Goal: Information Seeking & Learning: Learn about a topic

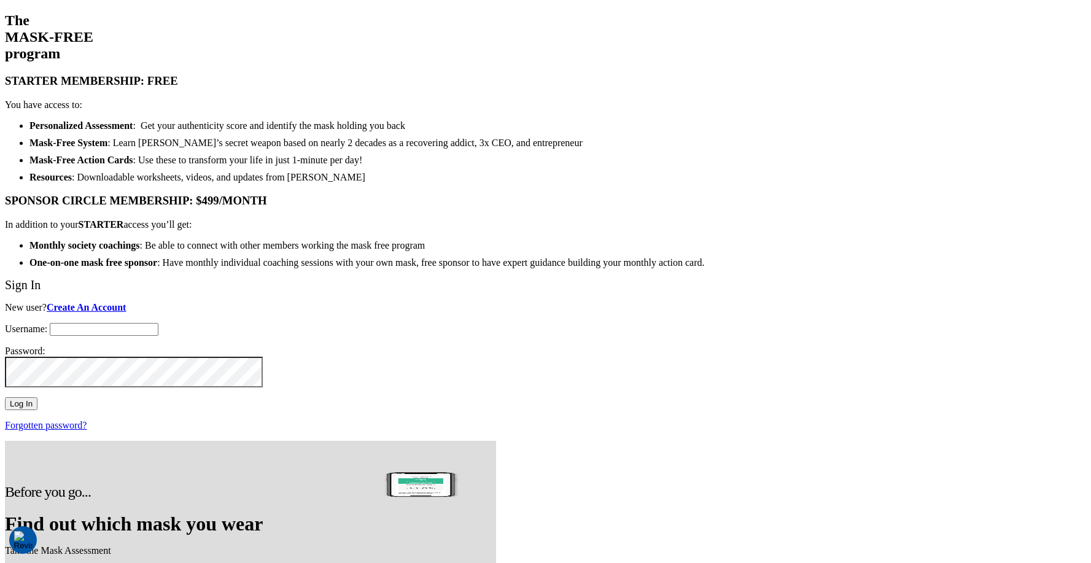
click at [158, 323] on input "Username:" at bounding box center [104, 329] width 109 height 13
type input "support@twohourssleep.com"
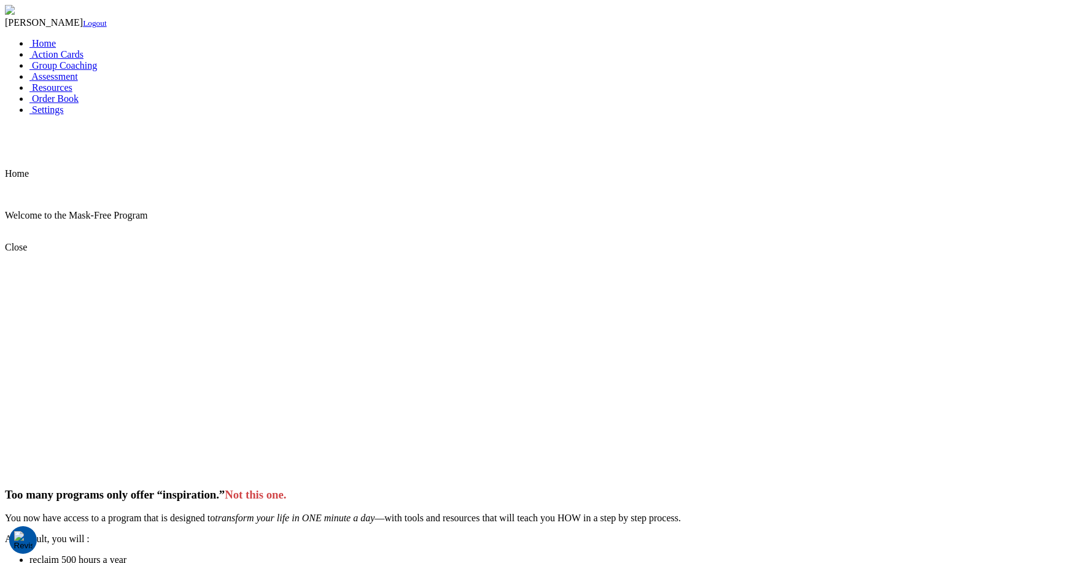
click at [587, 189] on div "Welcome to the Mask-Free Program Close Too many programs only offer “inspiratio…" at bounding box center [545, 423] width 1081 height 469
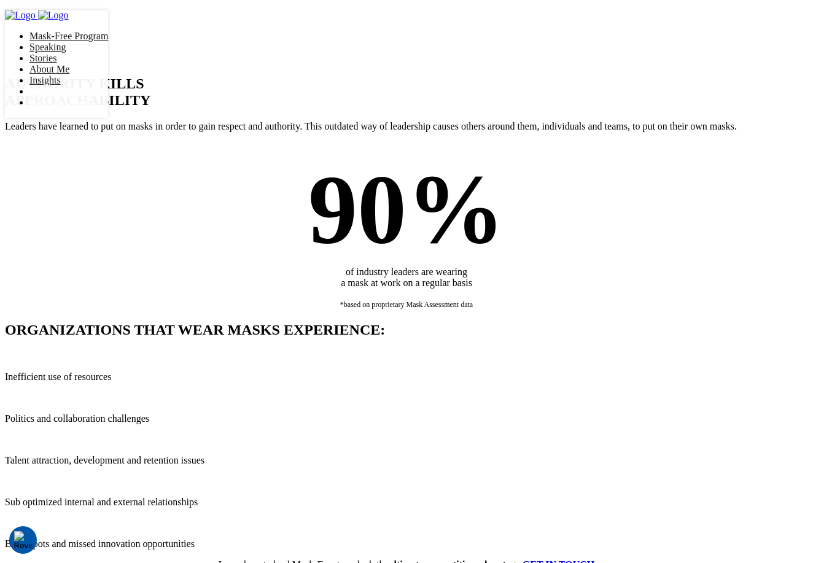
scroll to position [342, 0]
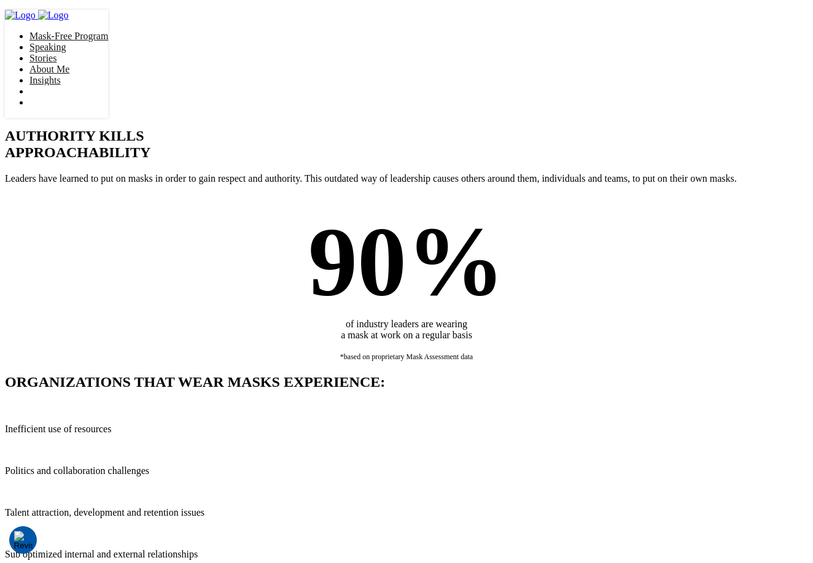
click at [507, 184] on div "AUTHORITY KILLS APPROACHABILITY Leaders have learned to put on masks in order t…" at bounding box center [406, 156] width 803 height 56
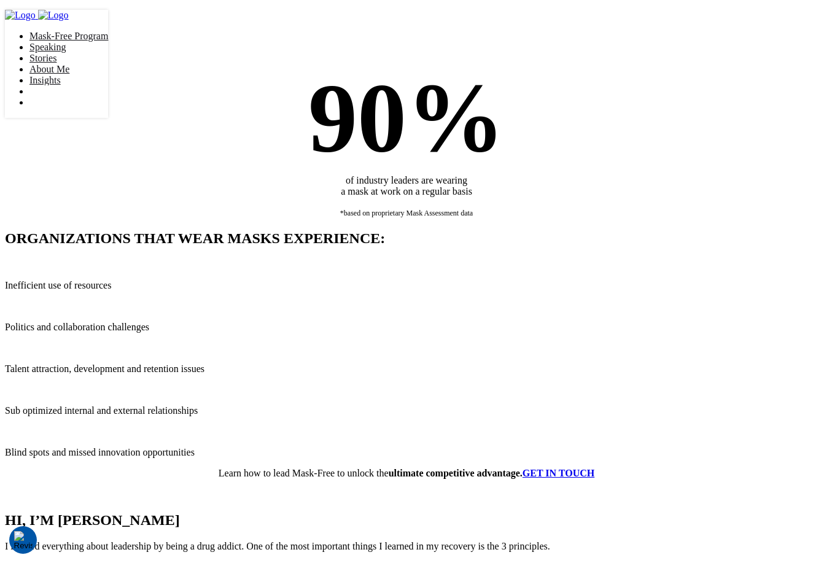
scroll to position [379, 0]
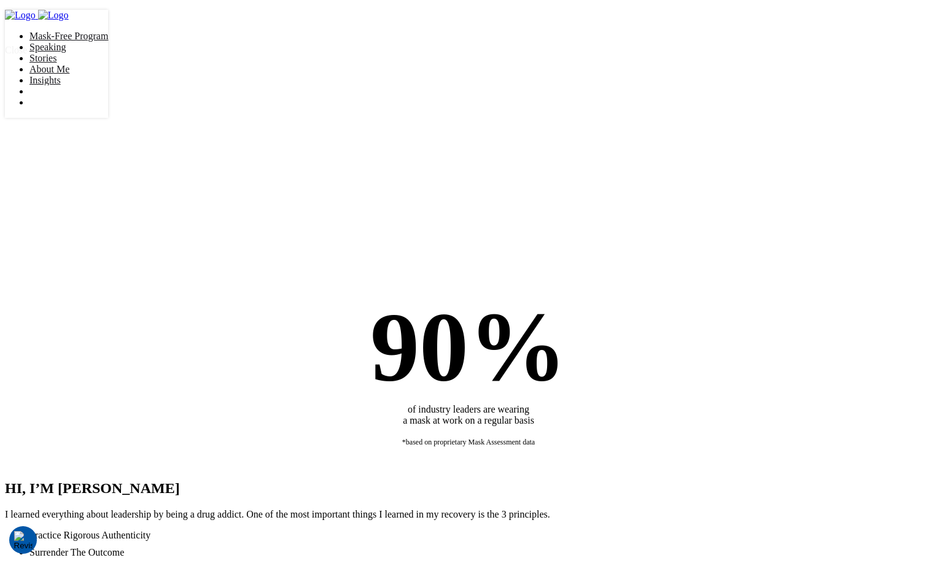
scroll to position [293, 0]
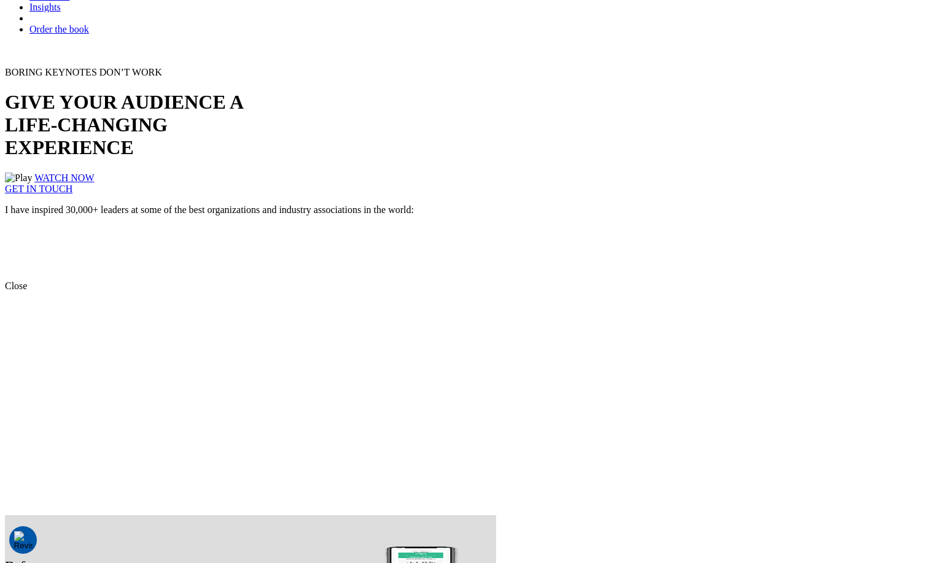
scroll to position [226, 0]
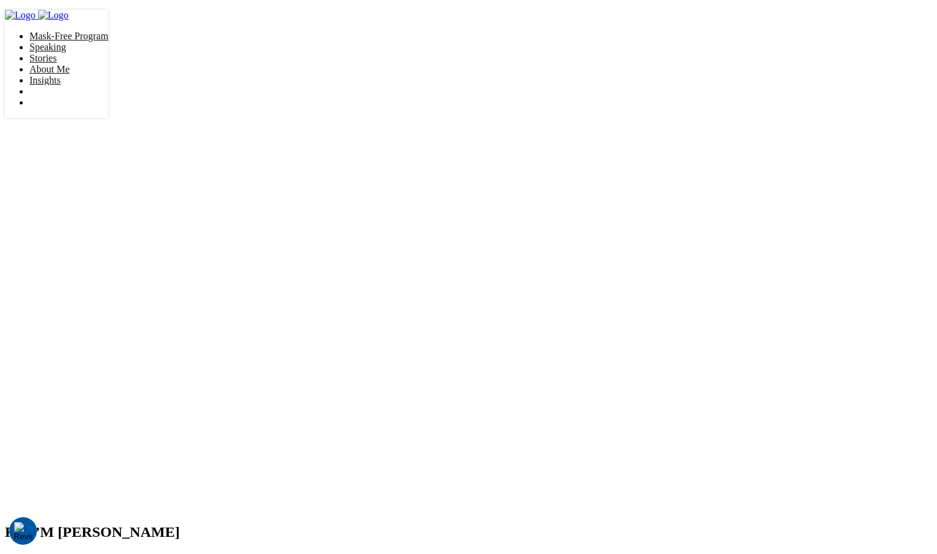
scroll to position [481, 0]
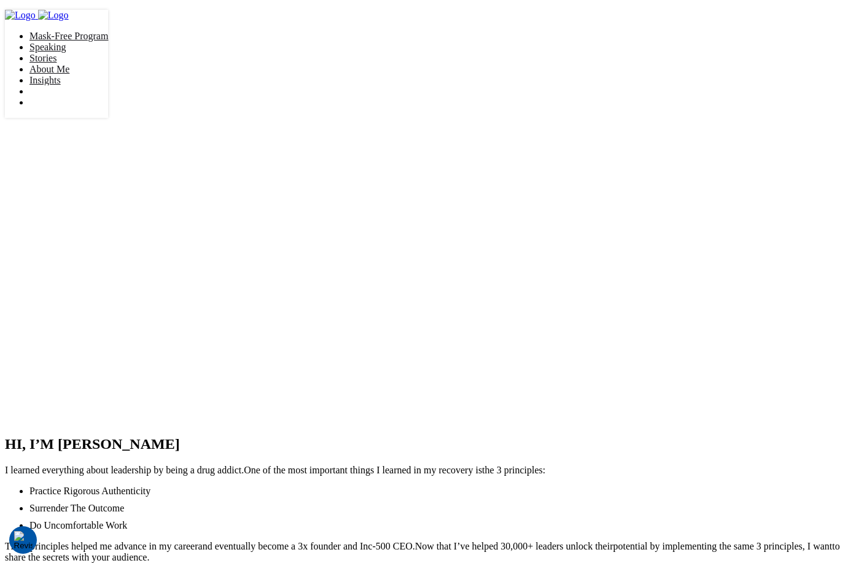
scroll to position [551, 0]
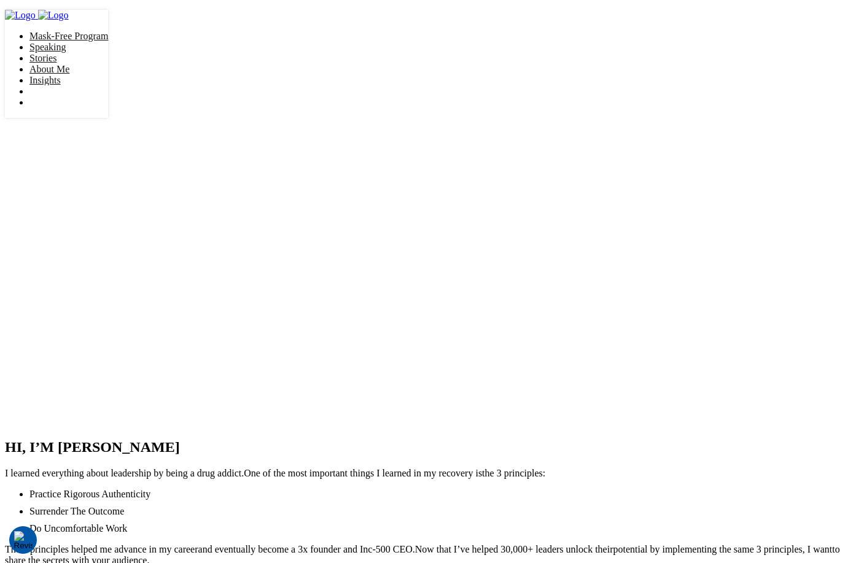
click at [296, 205] on div "HI, I’M [PERSON_NAME] I learned everything about leadership by being a drug add…" at bounding box center [424, 236] width 838 height 659
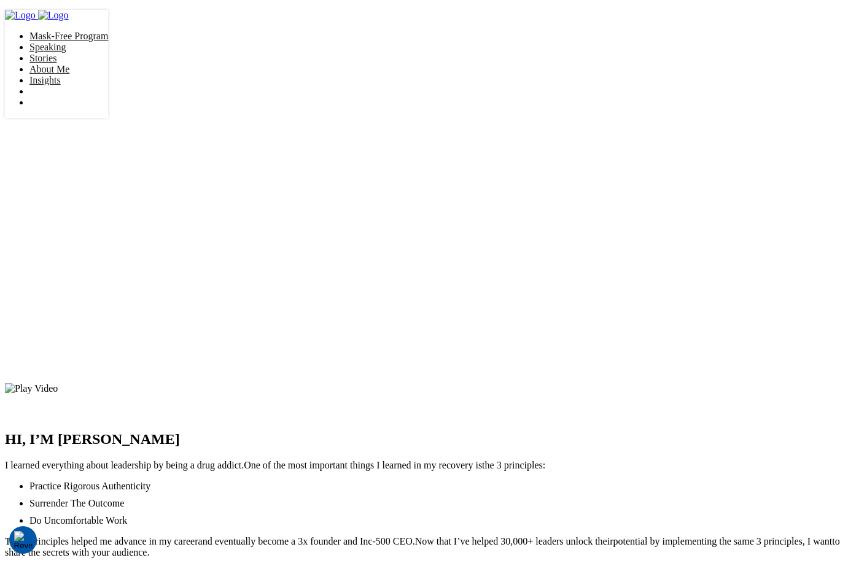
scroll to position [558, 0]
click at [58, 382] on img at bounding box center [31, 387] width 53 height 11
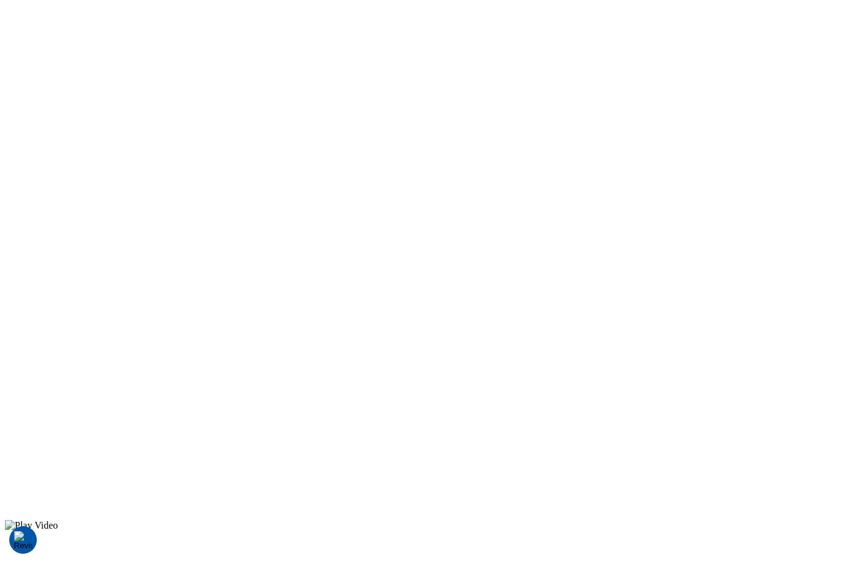
scroll to position [558, 0]
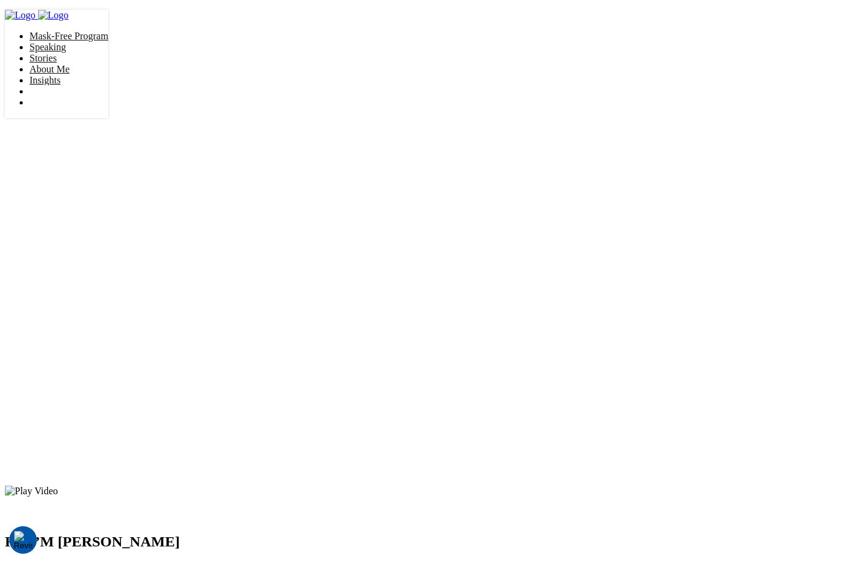
scroll to position [524, 0]
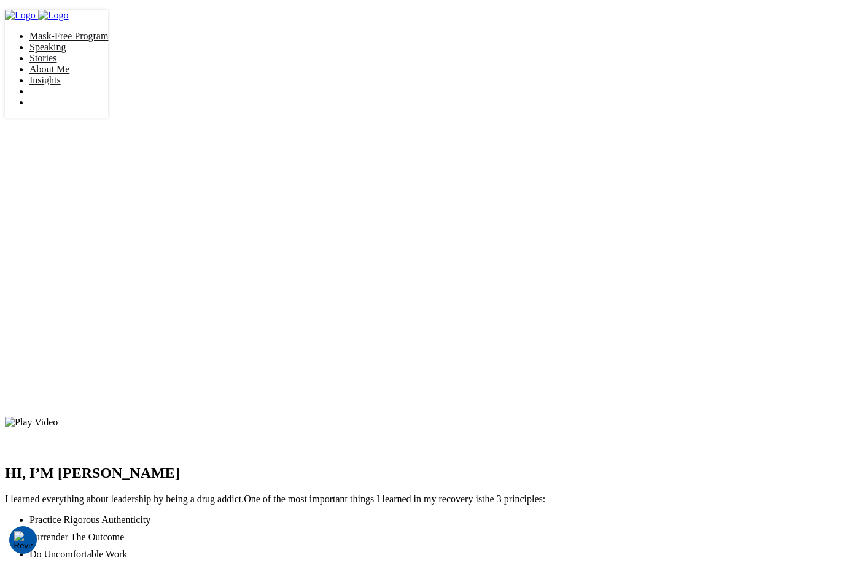
click at [58, 417] on img at bounding box center [31, 422] width 53 height 11
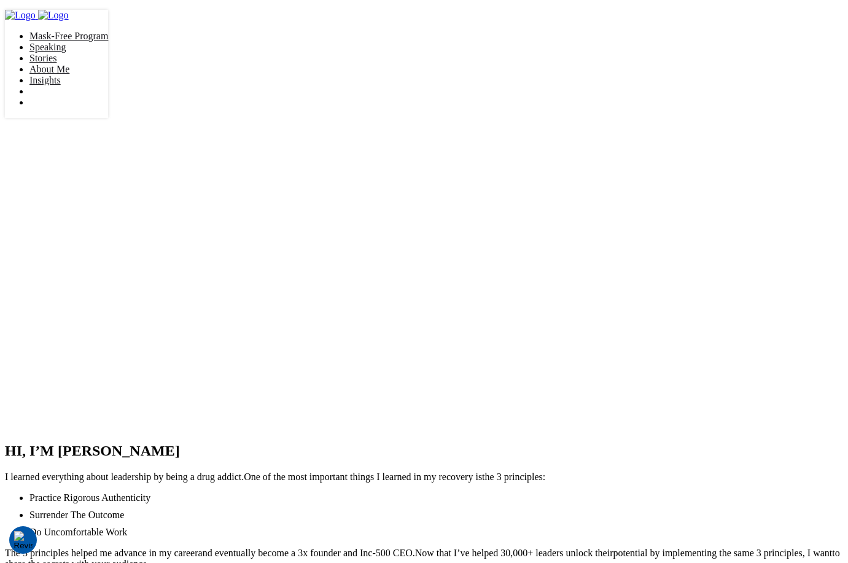
click at [649, 131] on div "HI, I’M [PERSON_NAME] I learned everything about leadership by being a drug add…" at bounding box center [424, 251] width 838 height 635
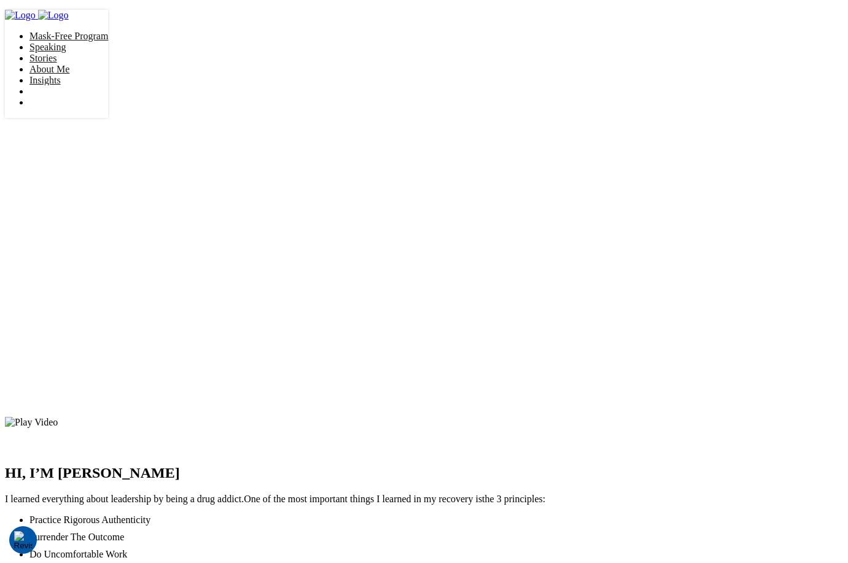
scroll to position [521, 0]
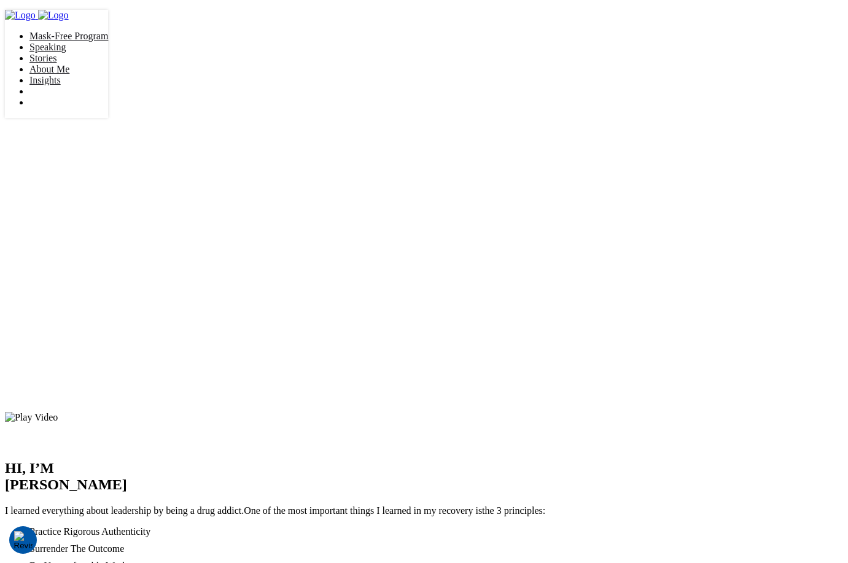
scroll to position [547, 0]
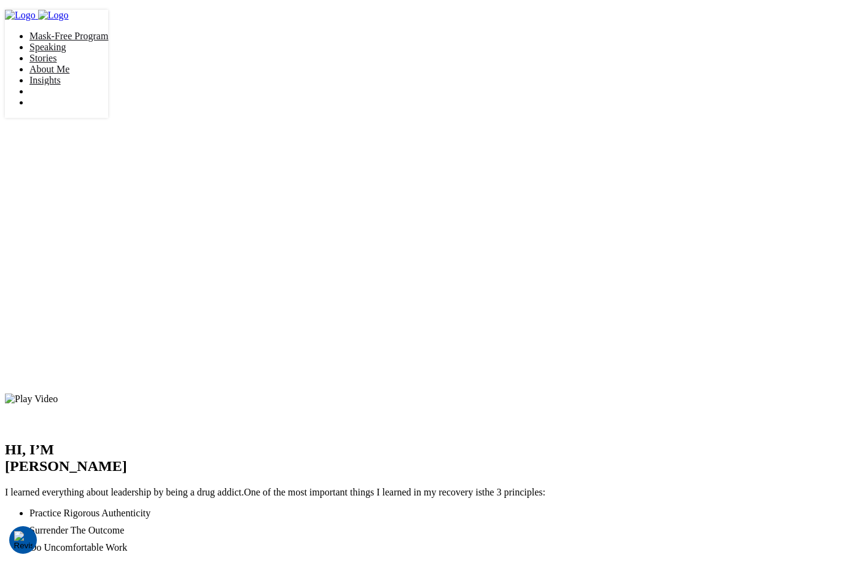
click at [368, 562] on p "The 3 principles helped me advance in my career and eventually become a 3x foun…" at bounding box center [424, 574] width 838 height 22
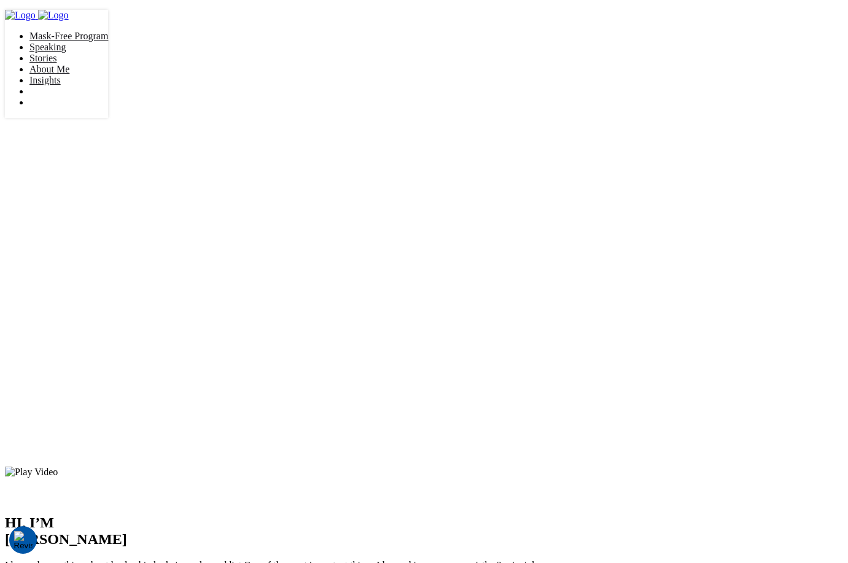
scroll to position [376, 0]
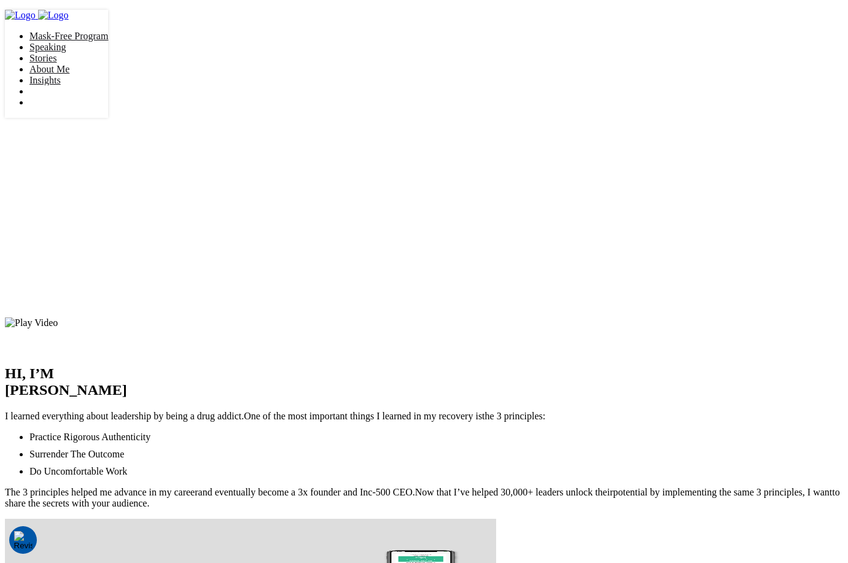
scroll to position [620, 0]
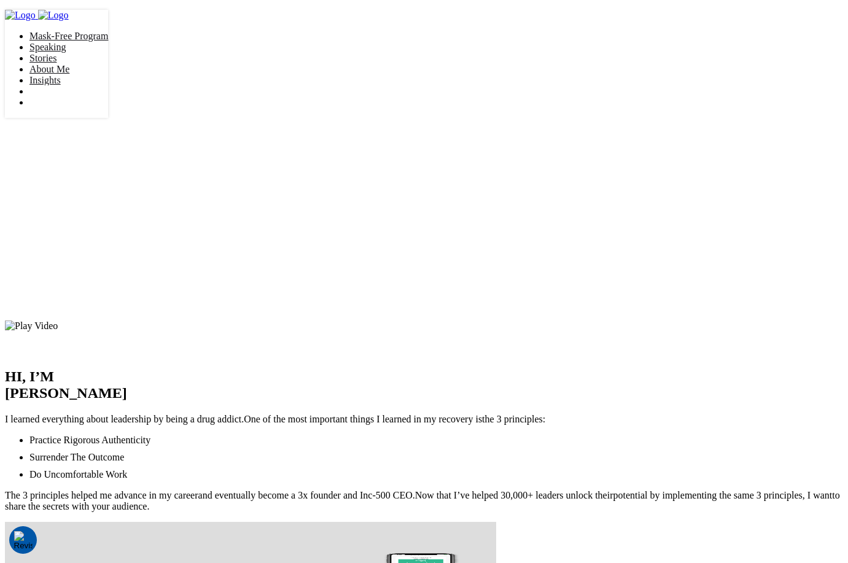
click at [366, 414] on span "One of the most important things I learned in my recovery is" at bounding box center [363, 419] width 238 height 10
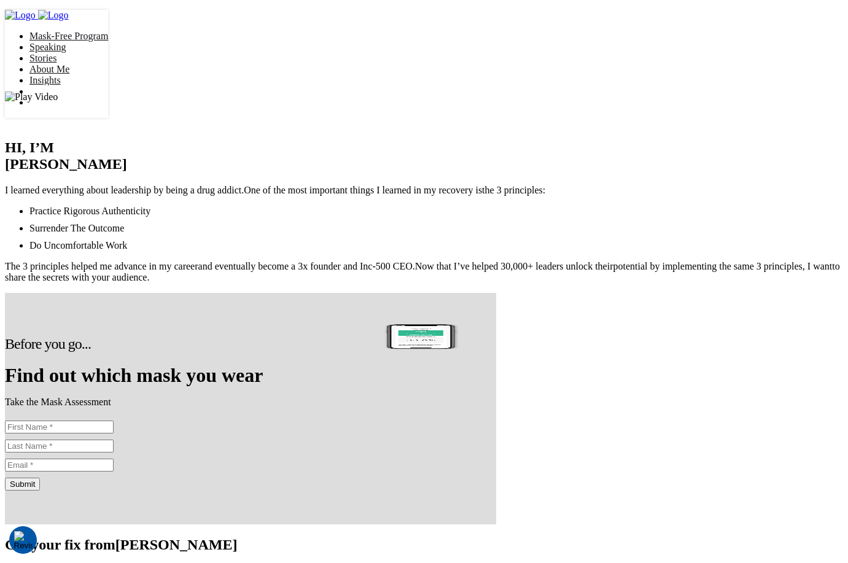
scroll to position [665, 0]
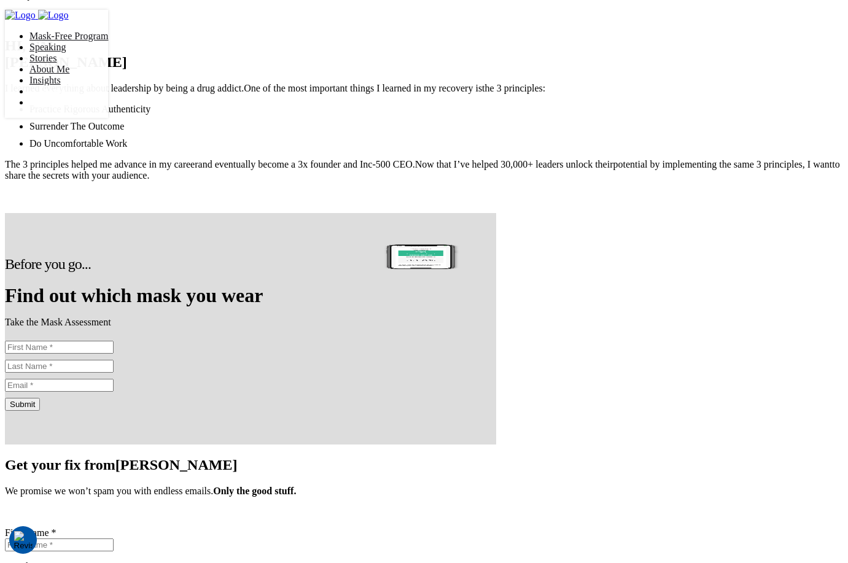
scroll to position [963, 0]
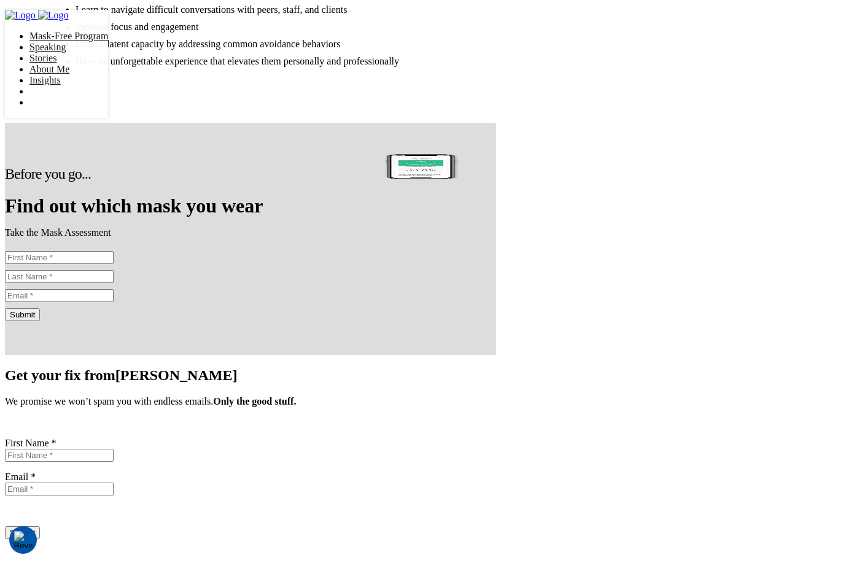
scroll to position [1296, 0]
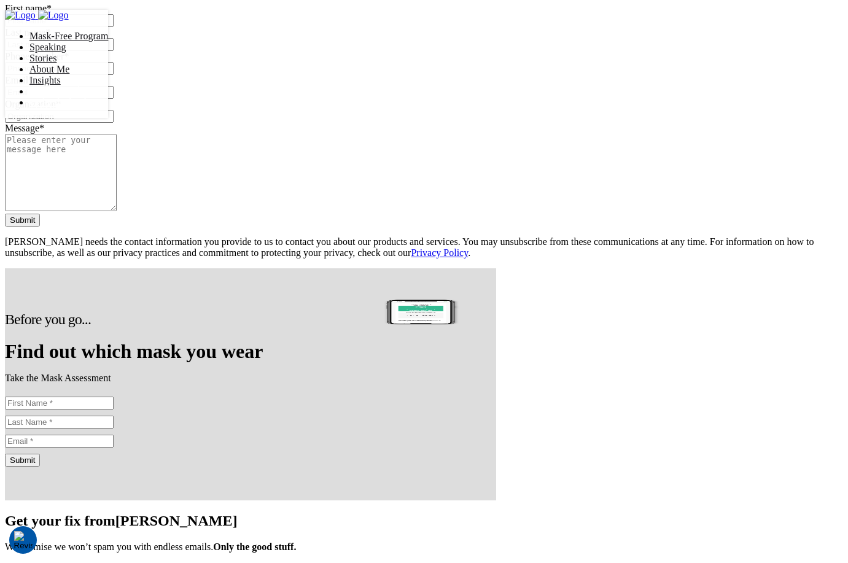
scroll to position [1408, 0]
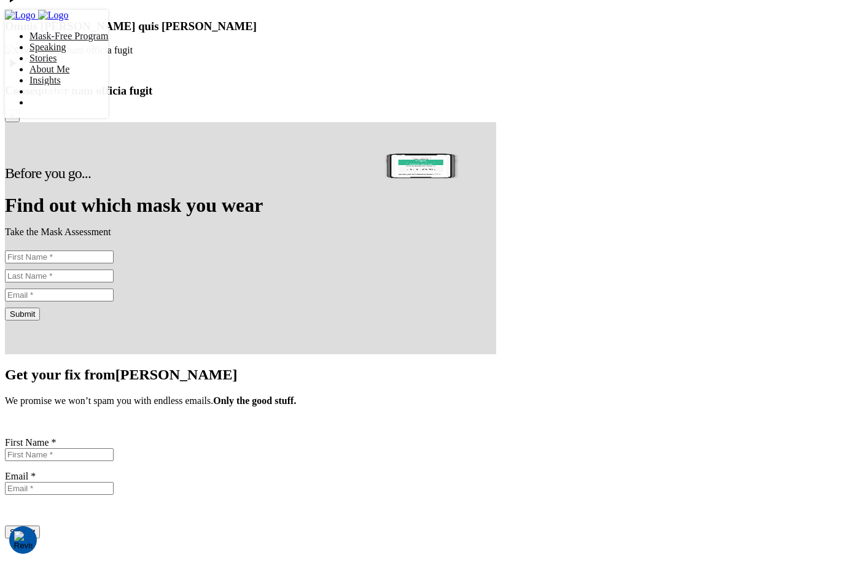
scroll to position [1553, 0]
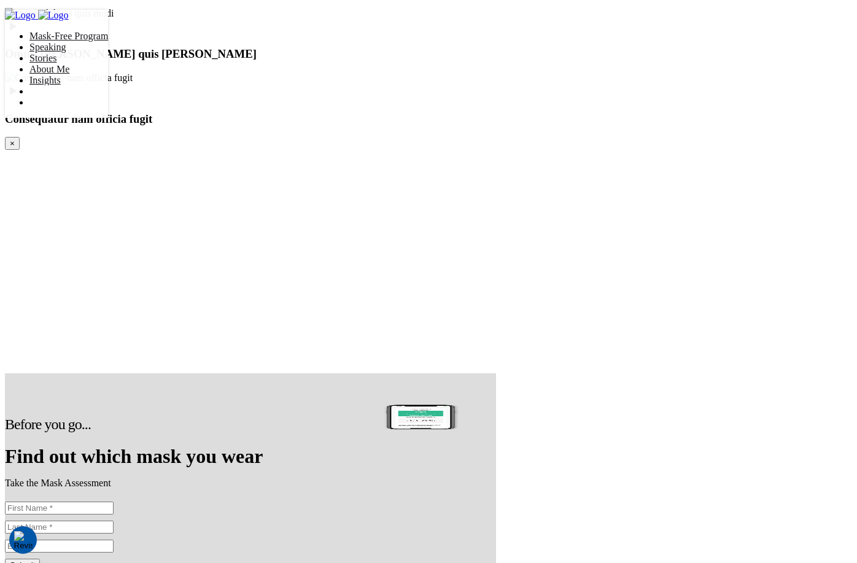
click at [489, 137] on div "×" at bounding box center [428, 255] width 847 height 236
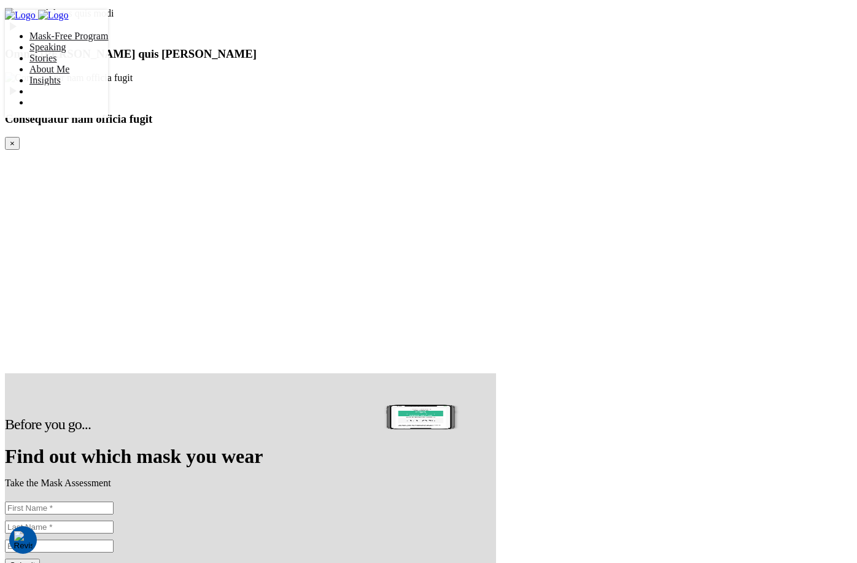
click at [589, 137] on div "×" at bounding box center [428, 255] width 847 height 236
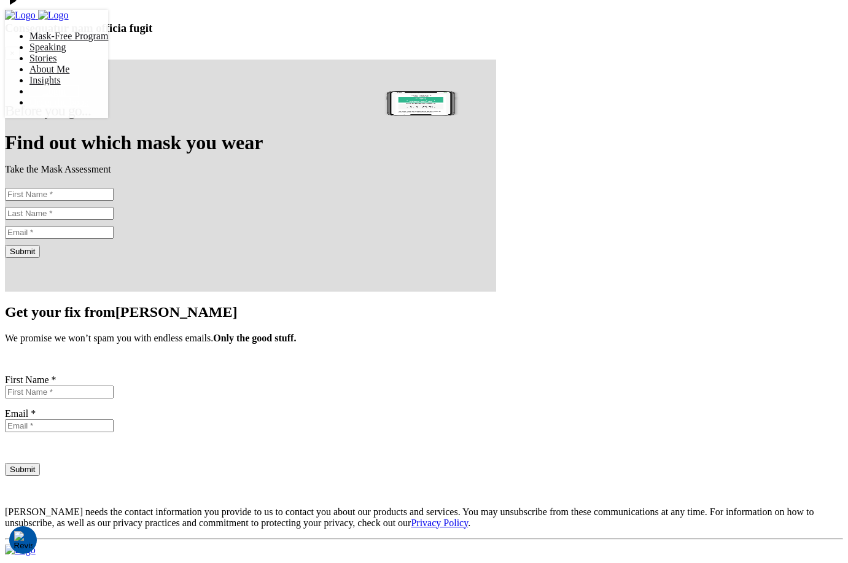
scroll to position [1678, 0]
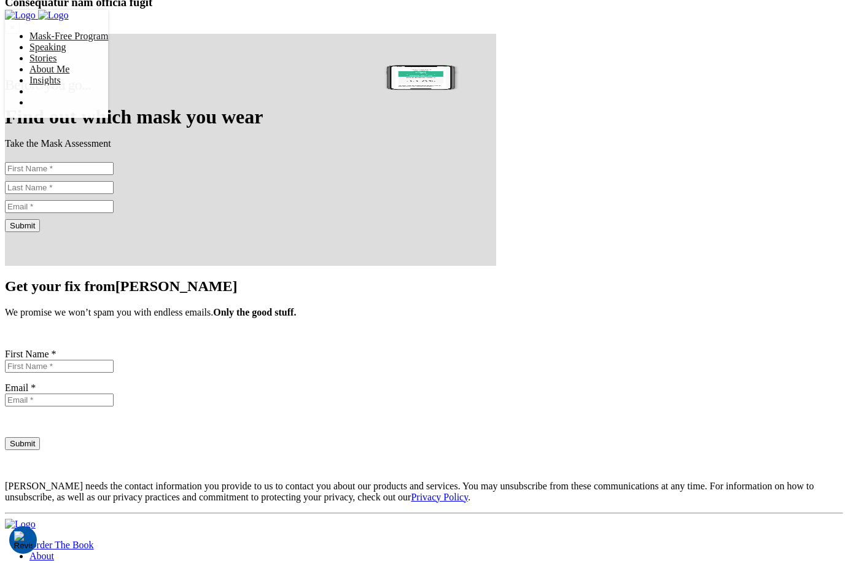
scroll to position [1670, 0]
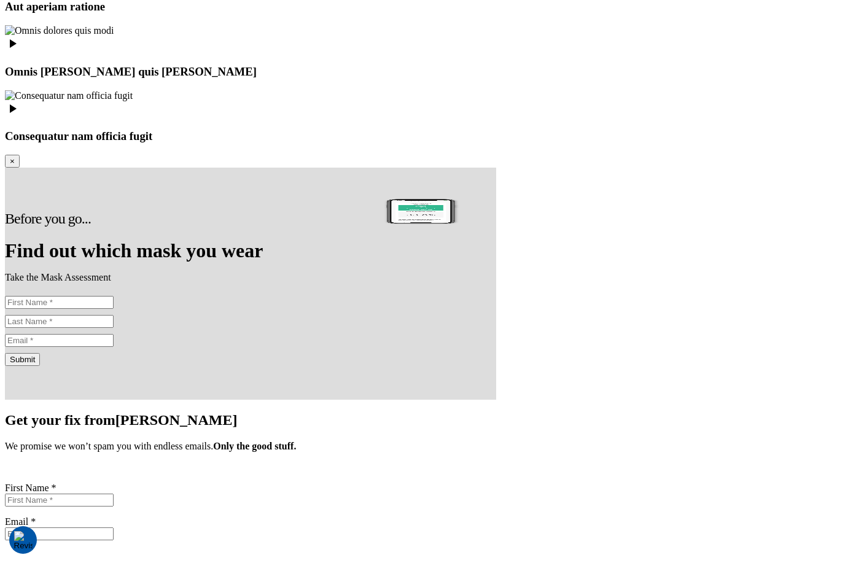
scroll to position [1667, 0]
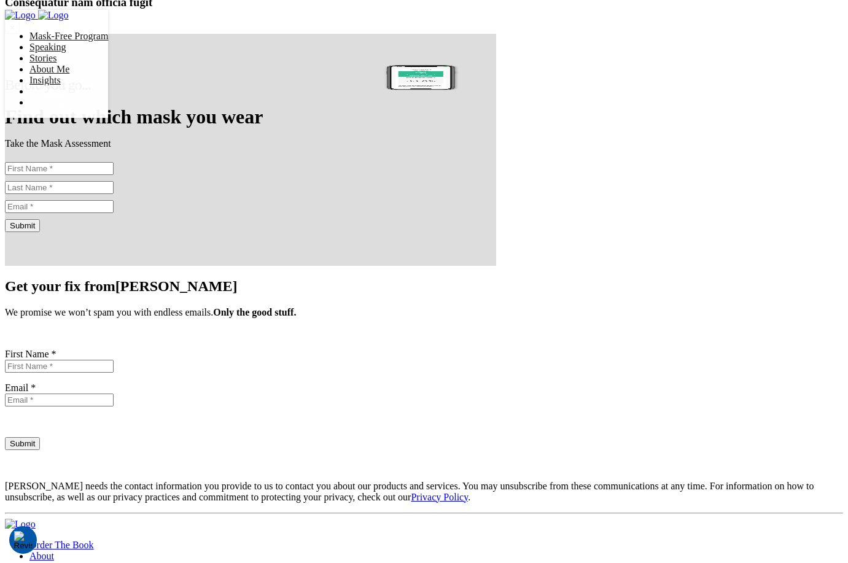
scroll to position [1611, 0]
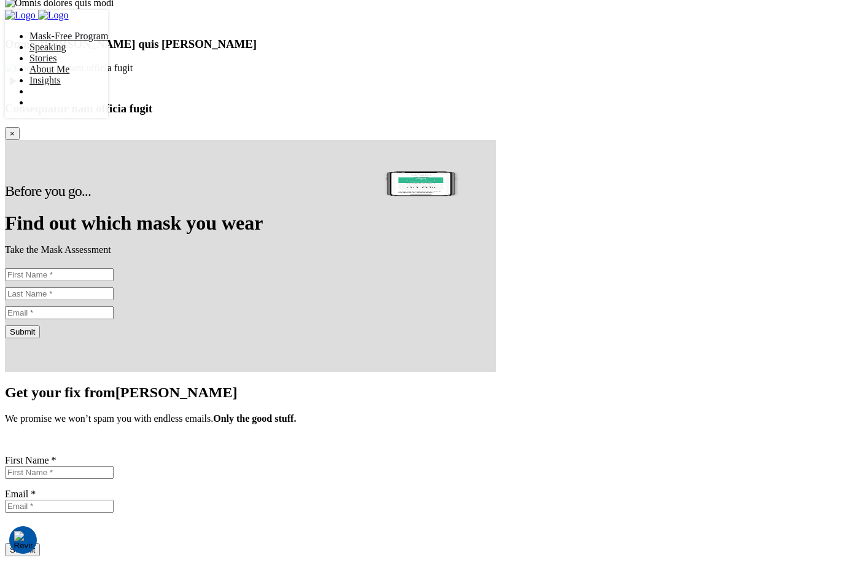
scroll to position [1586, 0]
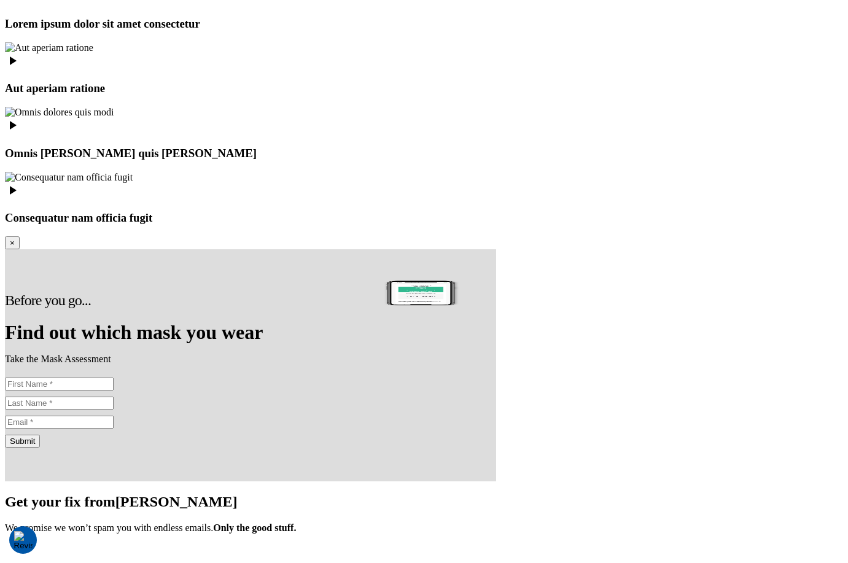
scroll to position [1586, 0]
click at [566, 225] on div "Lorem ipsum dolor sit amet consectetur Aut aperiam ratione" at bounding box center [424, 100] width 838 height 247
click at [684, 225] on div "Lorem ipsum dolor sit amet consectetur Aut aperiam ratione" at bounding box center [424, 100] width 838 height 247
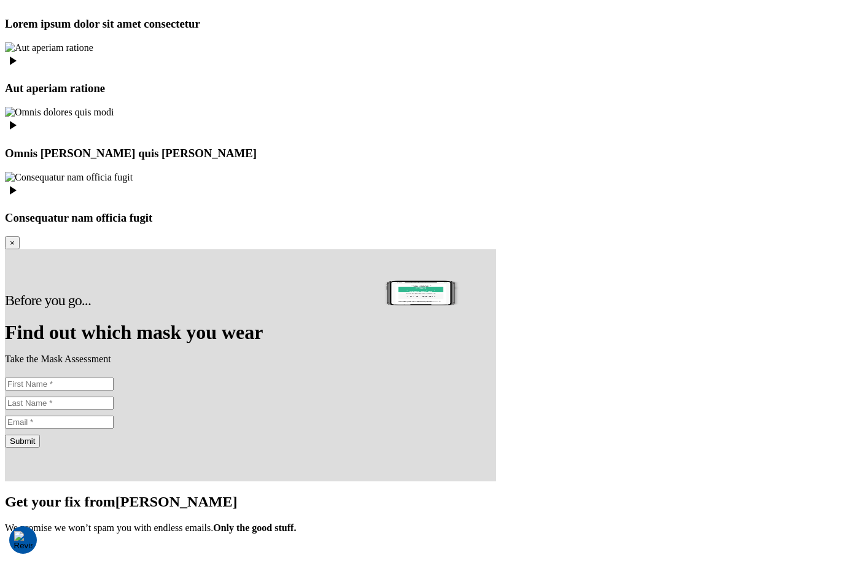
scroll to position [1586, 0]
click at [685, 225] on div "Lorem ipsum dolor sit amet consectetur Aut aperiam ratione" at bounding box center [424, 100] width 838 height 247
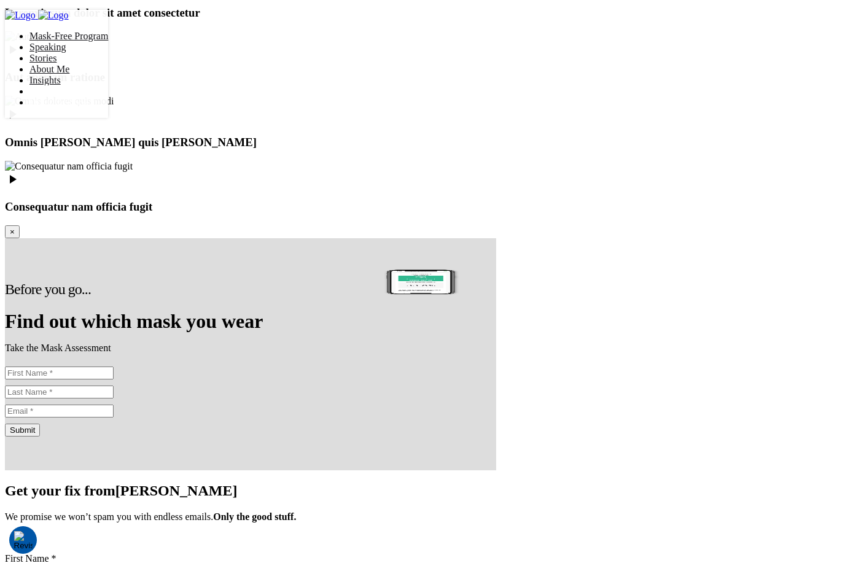
scroll to position [1450, 0]
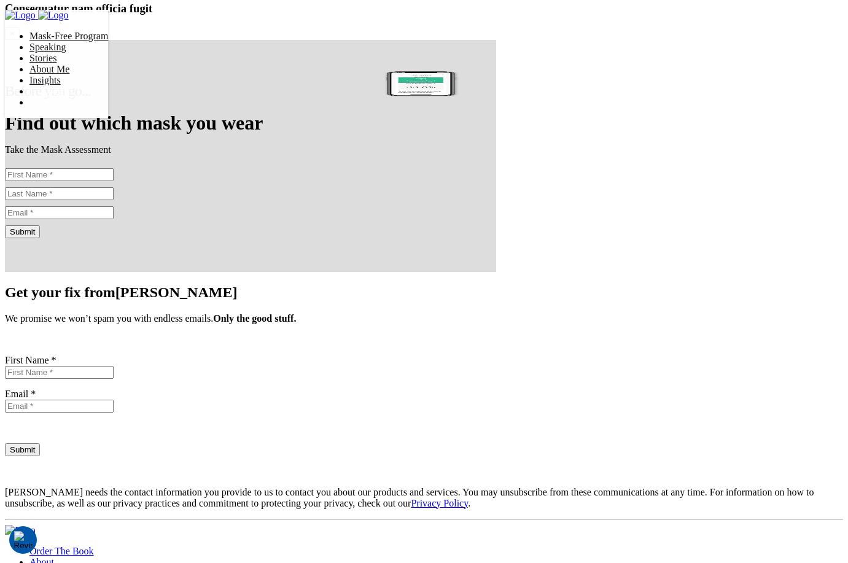
scroll to position [1606, 0]
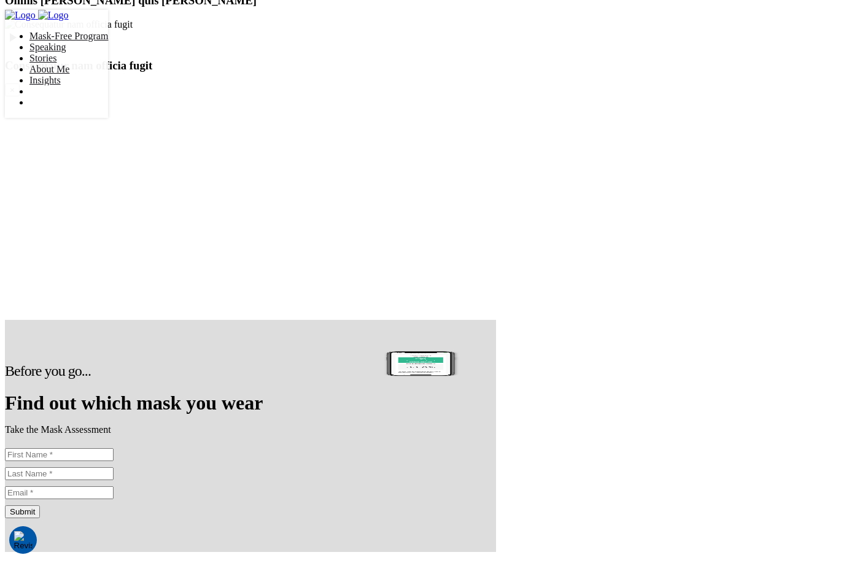
click at [20, 96] on button "×" at bounding box center [12, 89] width 15 height 13
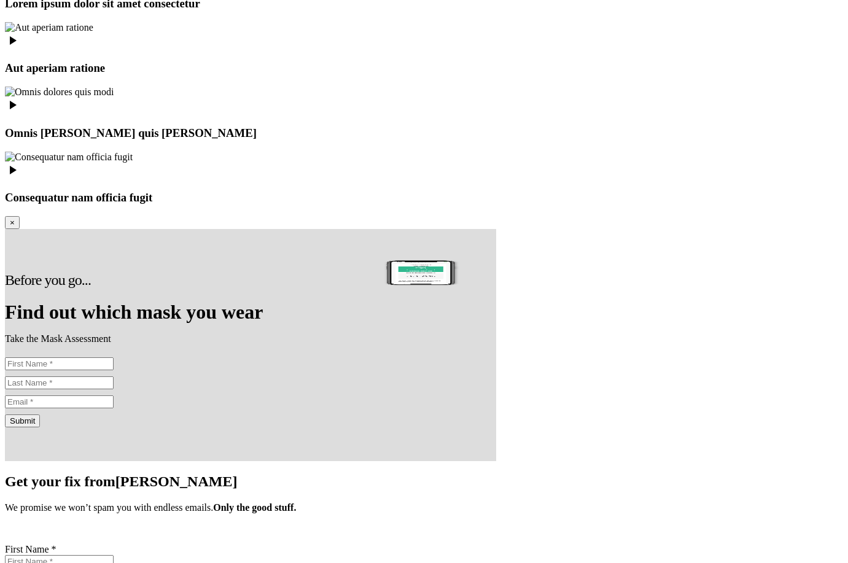
scroll to position [1606, 0]
click at [646, 50] on div at bounding box center [424, 41] width 838 height 17
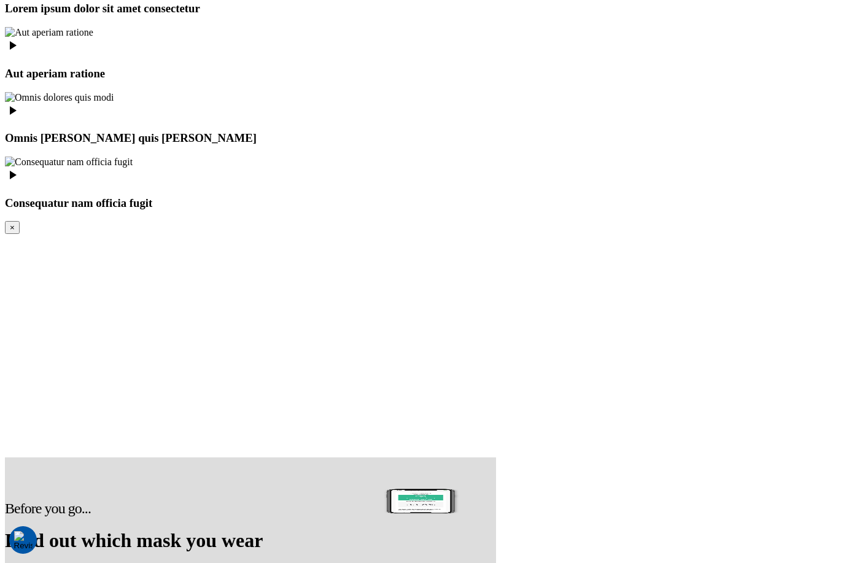
click at [20, 221] on button "×" at bounding box center [12, 227] width 15 height 13
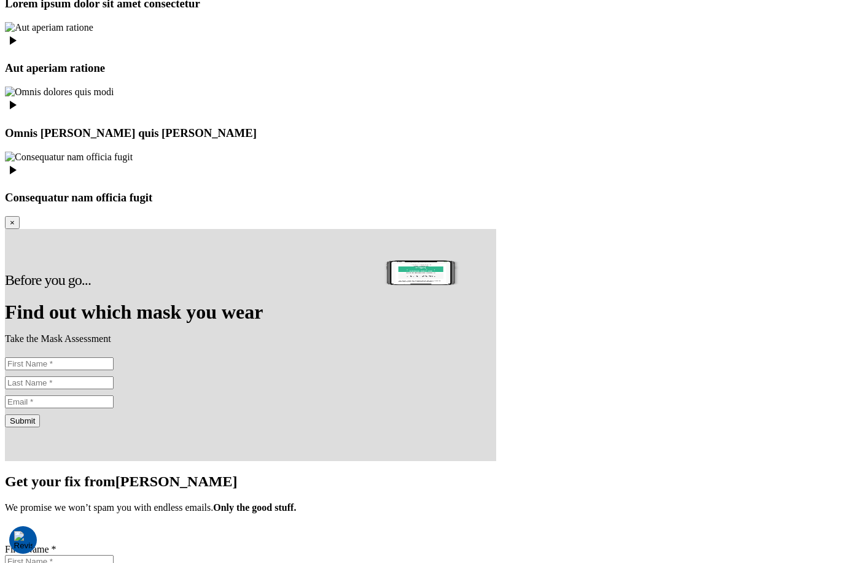
click at [527, 61] on div "PREVIEW YOUR EXPERIENCE Lorem ipsum dolor sit amet consectetur Aut aperiam rati…" at bounding box center [424, 66] width 838 height 276
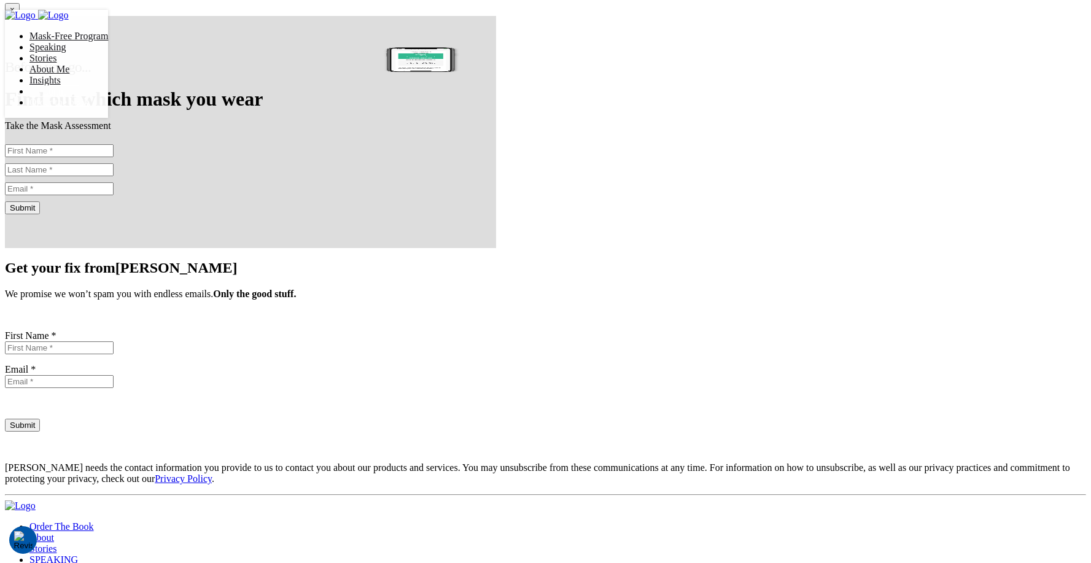
scroll to position [1650, 0]
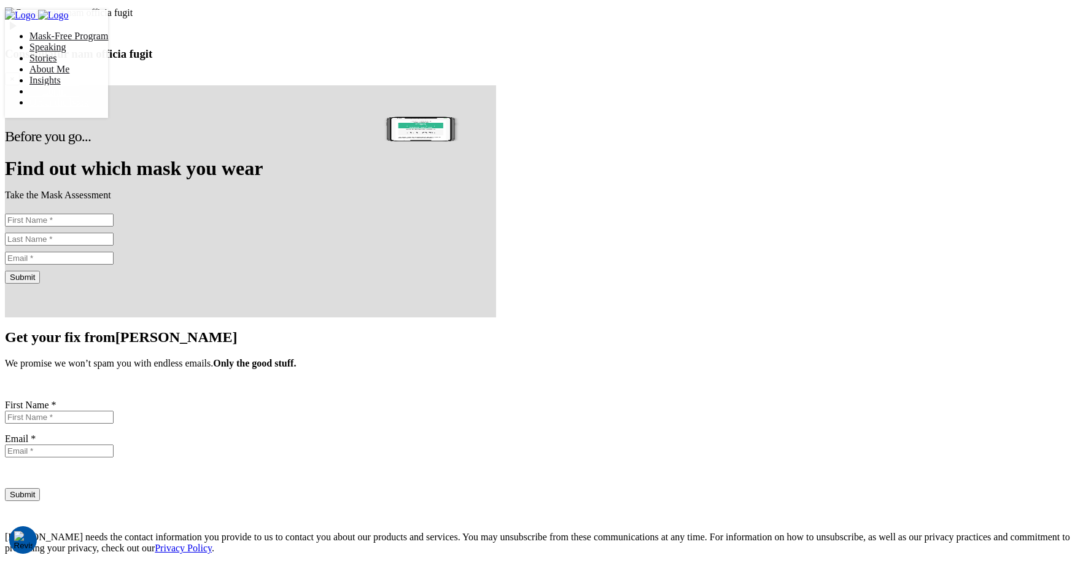
scroll to position [1625, 0]
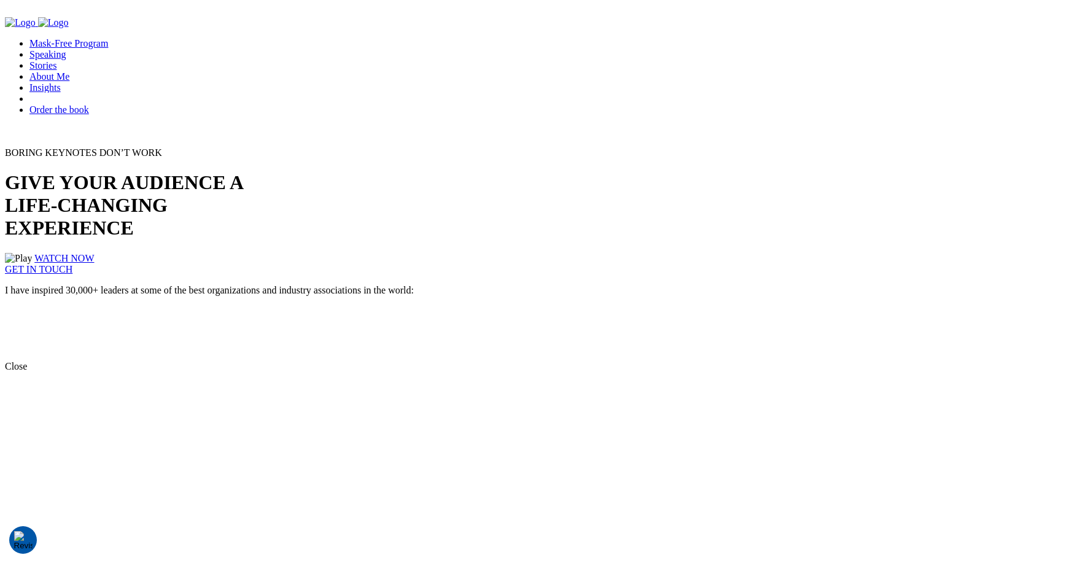
scroll to position [1631, 0]
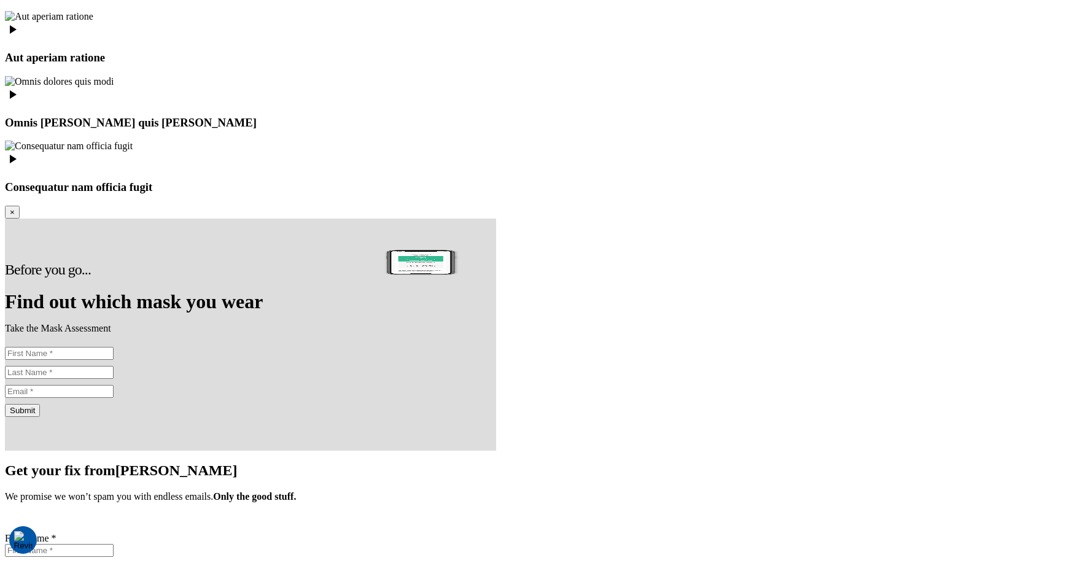
click at [17, 34] on icon at bounding box center [13, 29] width 7 height 9
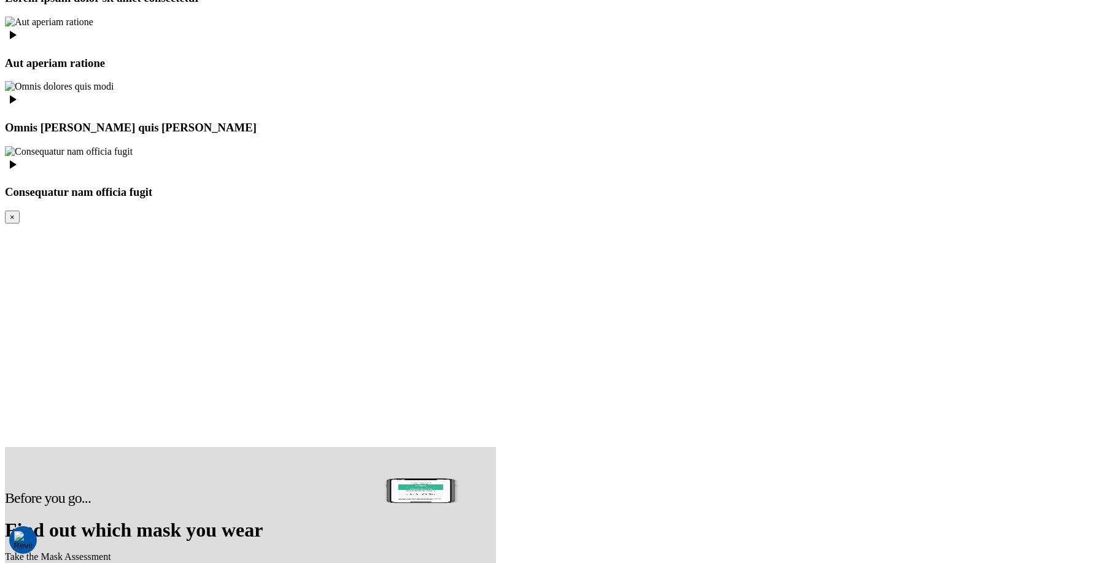
click at [20, 211] on button "×" at bounding box center [12, 217] width 15 height 13
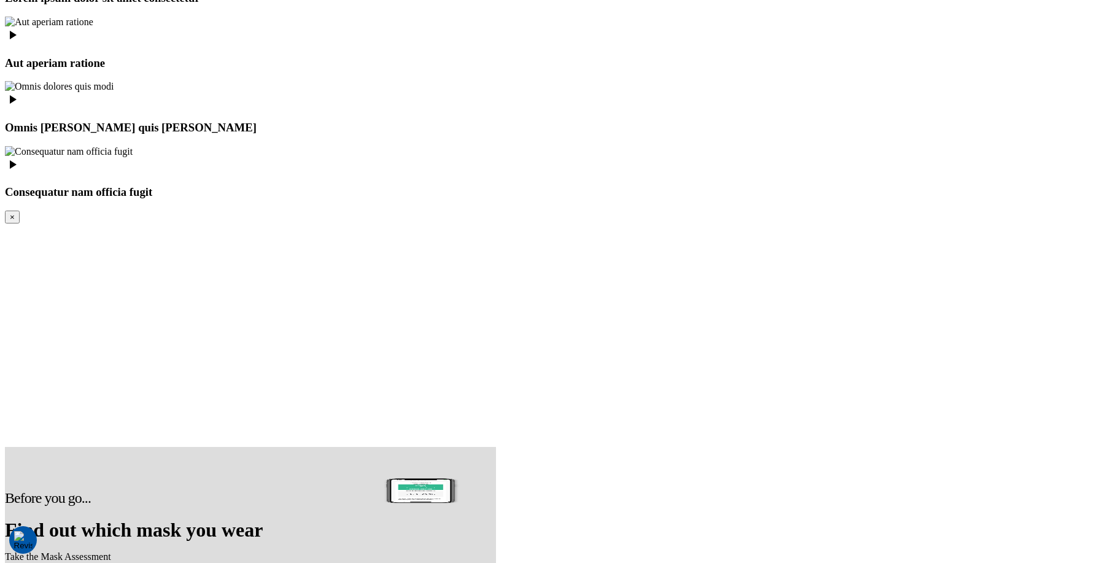
click at [83, 257] on div "×" at bounding box center [550, 329] width 1090 height 236
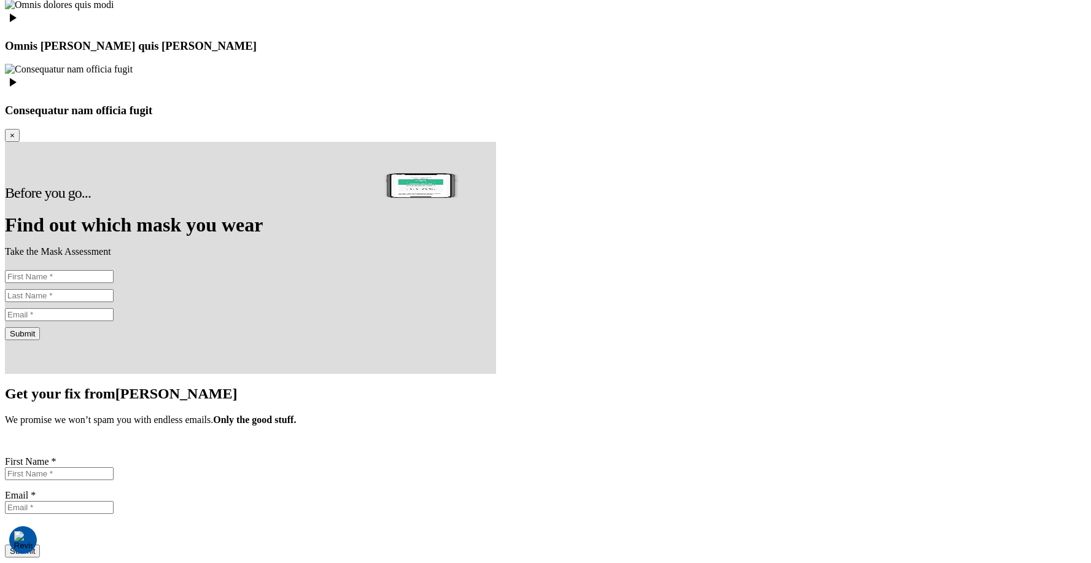
scroll to position [1890, 0]
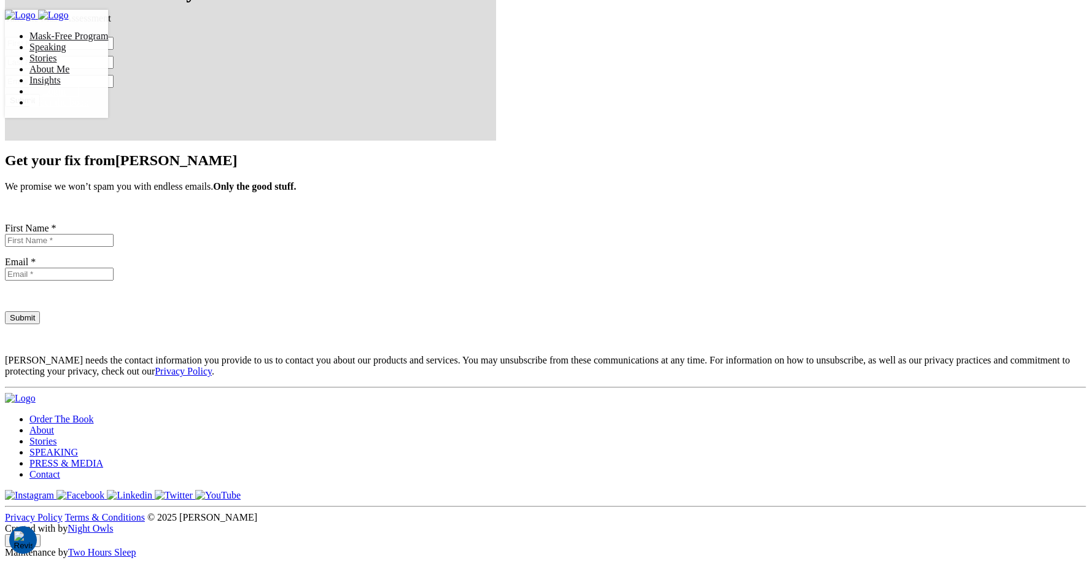
scroll to position [2178, 0]
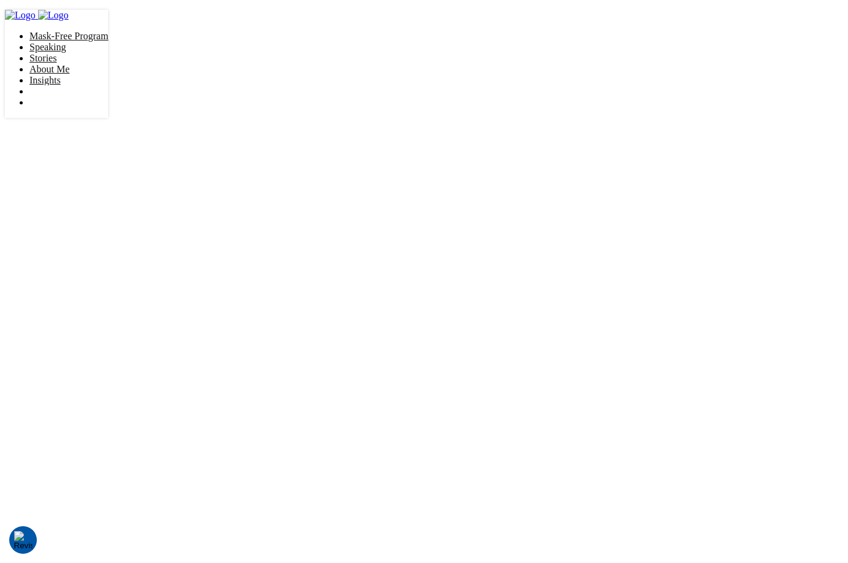
scroll to position [2222, 0]
drag, startPoint x: 608, startPoint y: 225, endPoint x: 341, endPoint y: 226, distance: 267.6
drag, startPoint x: 610, startPoint y: 265, endPoint x: 311, endPoint y: 259, distance: 298.9
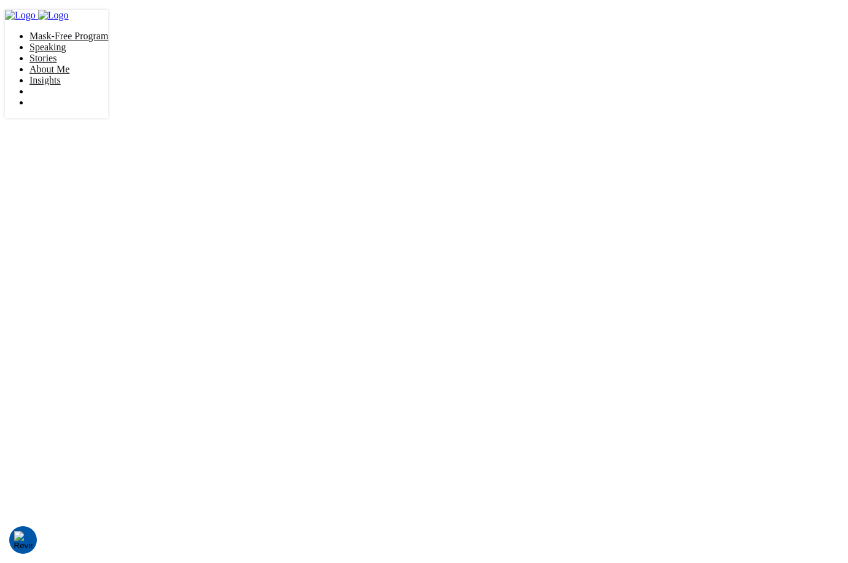
drag, startPoint x: 497, startPoint y: 249, endPoint x: 268, endPoint y: 266, distance: 230.1
drag, startPoint x: 573, startPoint y: 291, endPoint x: 190, endPoint y: 290, distance: 382.3
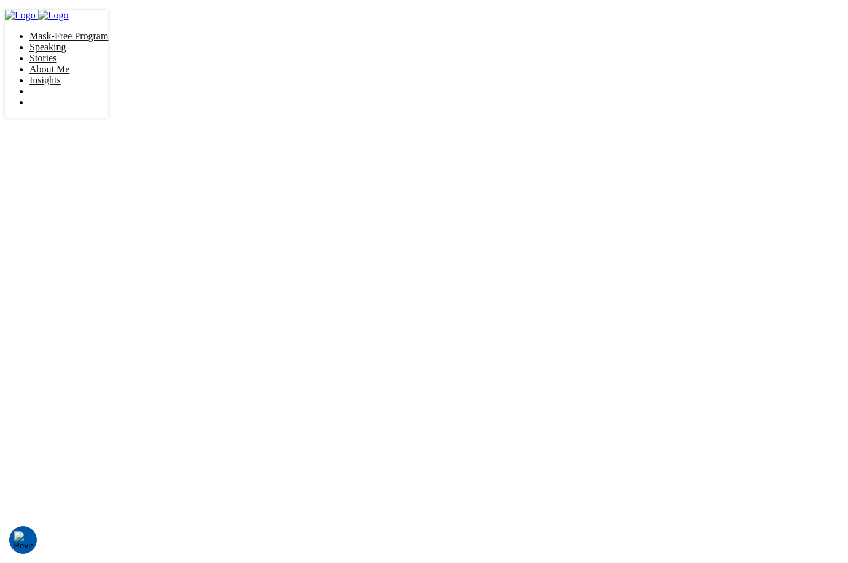
drag, startPoint x: 493, startPoint y: 246, endPoint x: 178, endPoint y: 250, distance: 314.9
drag, startPoint x: 545, startPoint y: 264, endPoint x: 247, endPoint y: 285, distance: 298.4
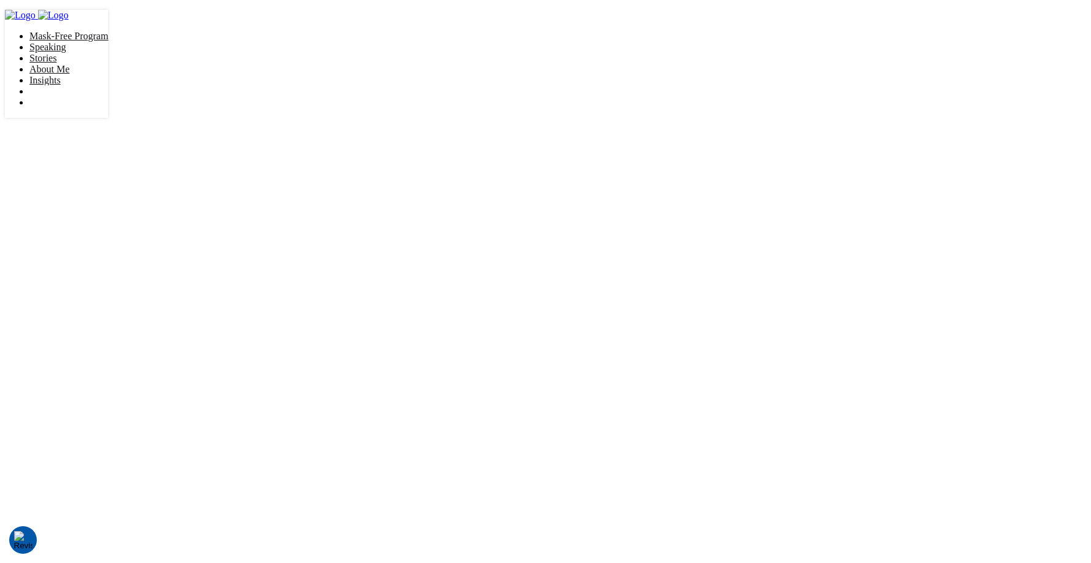
scroll to position [2333, 0]
drag, startPoint x: 755, startPoint y: 262, endPoint x: 357, endPoint y: 261, distance: 397.7
drag, startPoint x: 694, startPoint y: 266, endPoint x: 234, endPoint y: 285, distance: 460.1
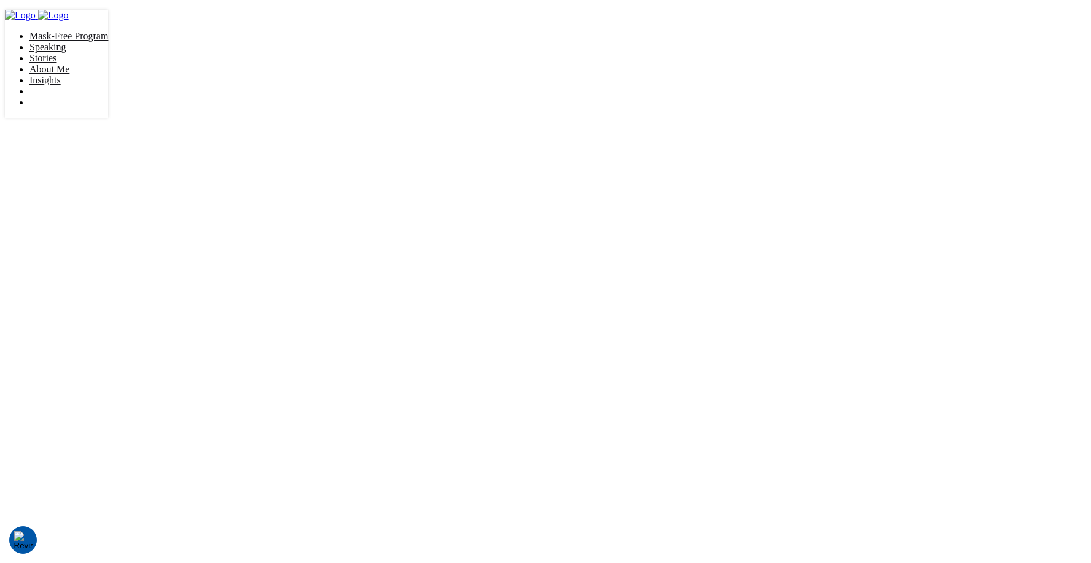
drag, startPoint x: 646, startPoint y: 264, endPoint x: 261, endPoint y: 293, distance: 385.9
drag, startPoint x: 466, startPoint y: 247, endPoint x: 199, endPoint y: 255, distance: 267.1
drag, startPoint x: 639, startPoint y: 259, endPoint x: 163, endPoint y: 270, distance: 477.0
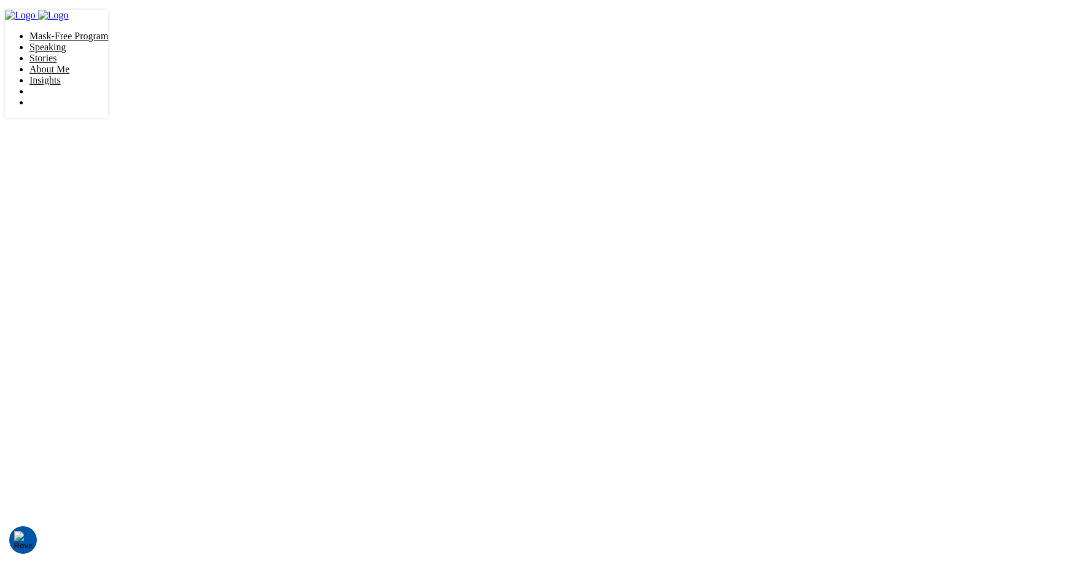
drag, startPoint x: 634, startPoint y: 286, endPoint x: 230, endPoint y: 292, distance: 404.5
drag, startPoint x: 627, startPoint y: 263, endPoint x: 320, endPoint y: 264, distance: 306.9
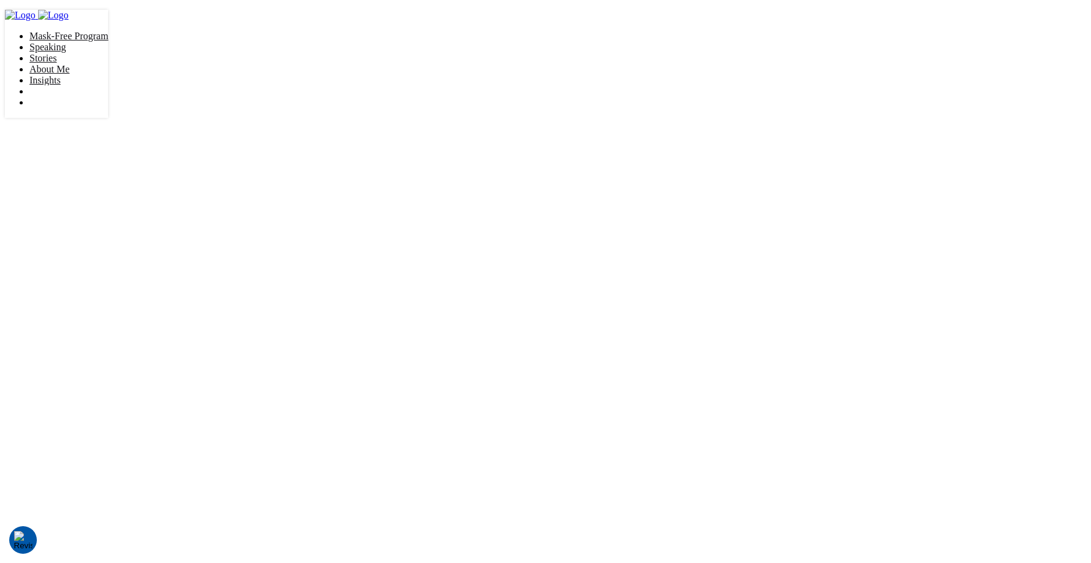
scroll to position [2573, 0]
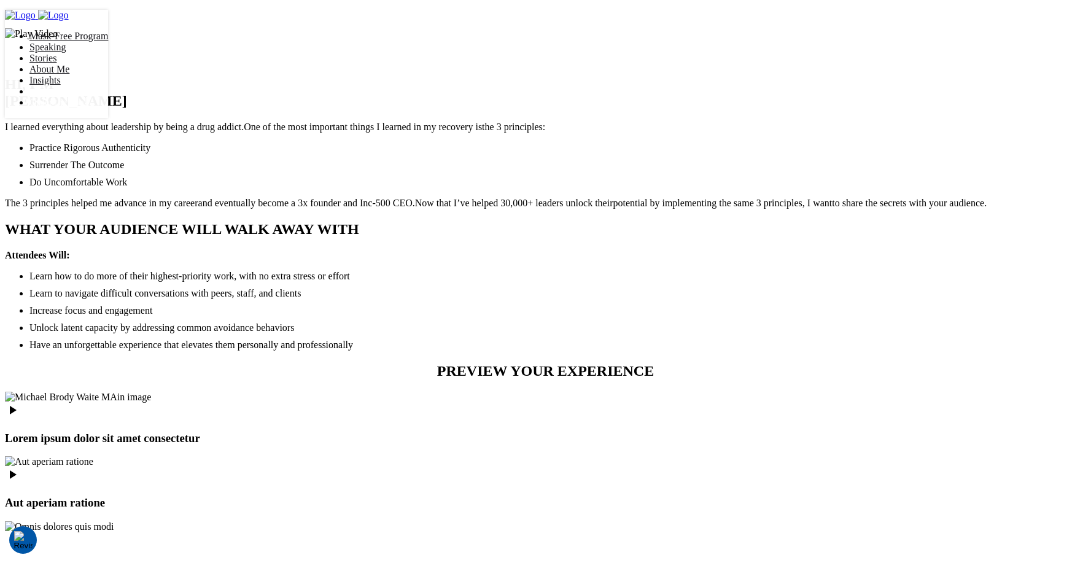
scroll to position [1045, 0]
